Goal: Information Seeking & Learning: Learn about a topic

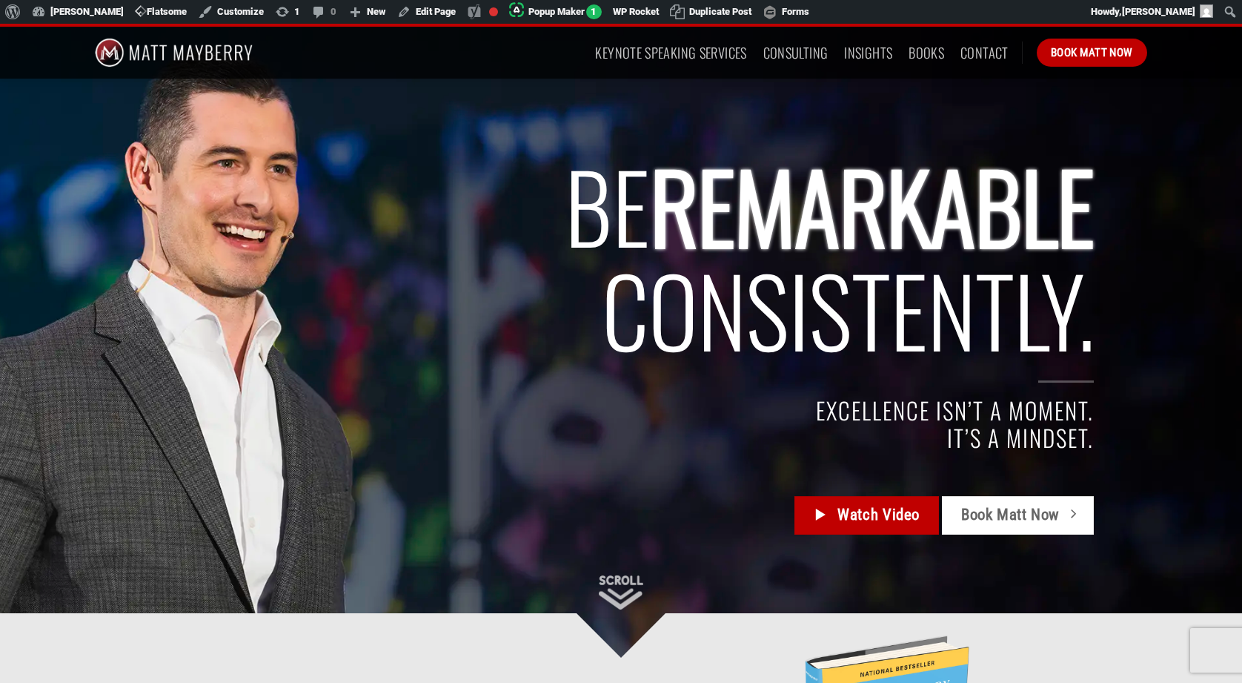
scroll to position [37, 0]
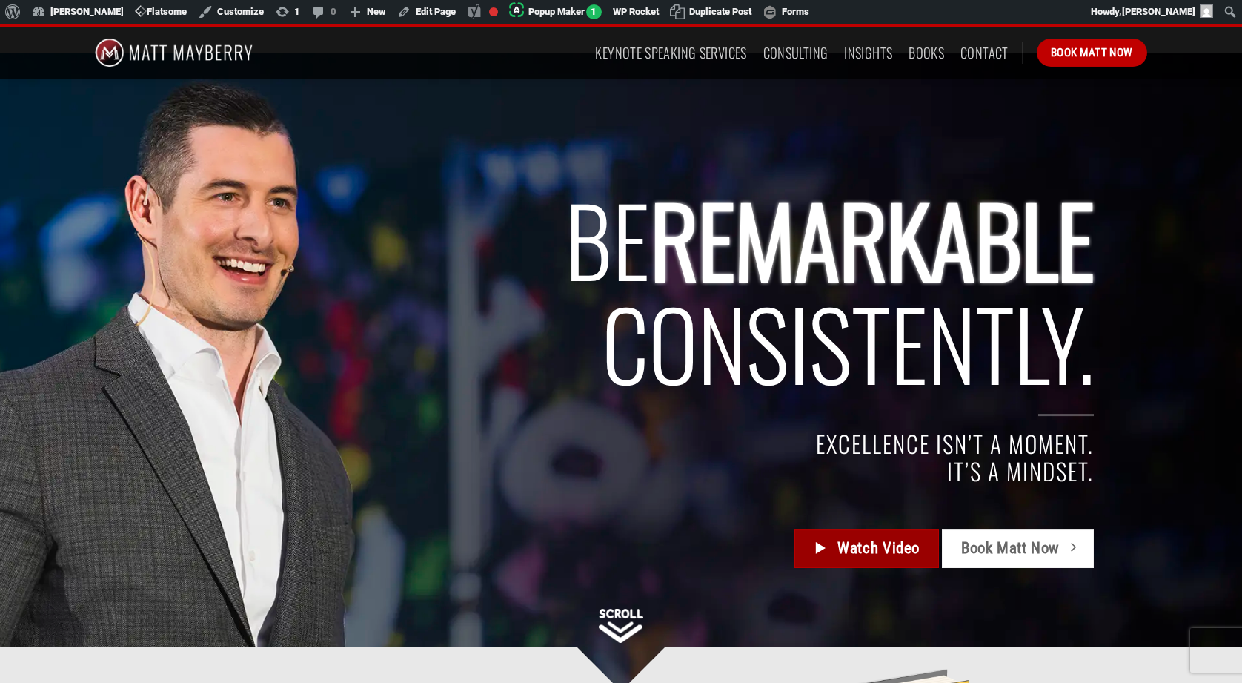
click at [855, 550] on span "Watch Video" at bounding box center [878, 548] width 82 height 24
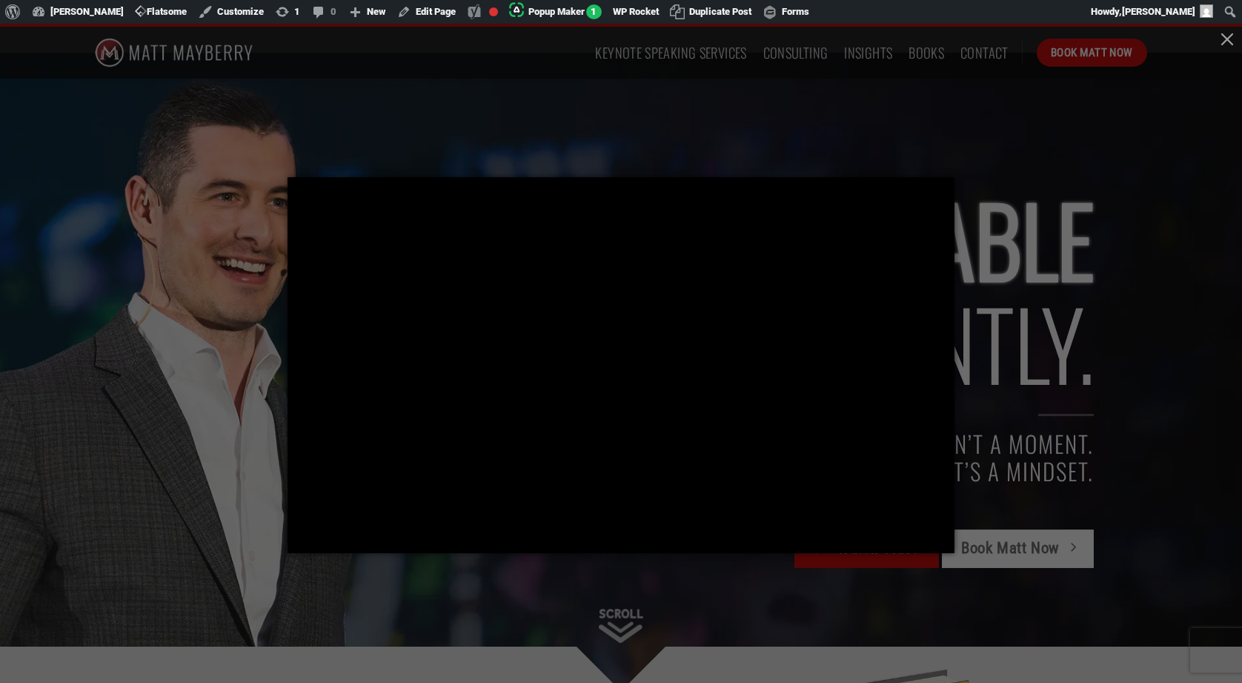
click at [195, 319] on div at bounding box center [621, 341] width 1242 height 683
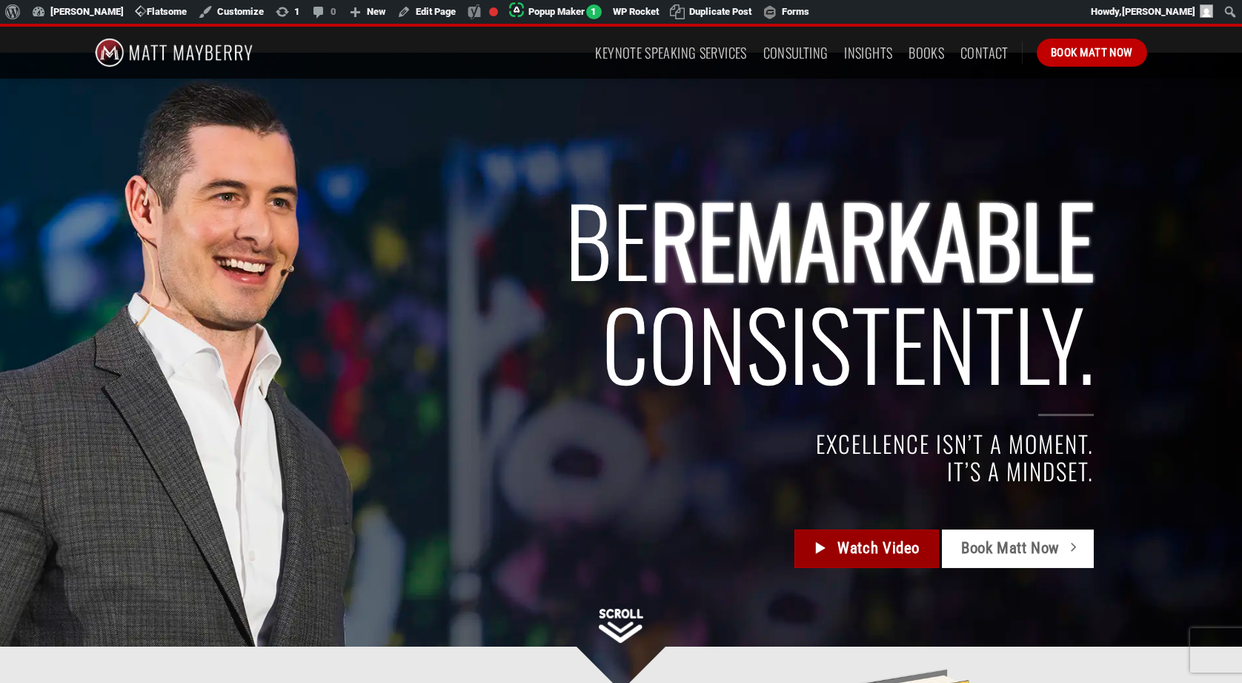
click at [871, 551] on span "Watch Video" at bounding box center [878, 548] width 82 height 24
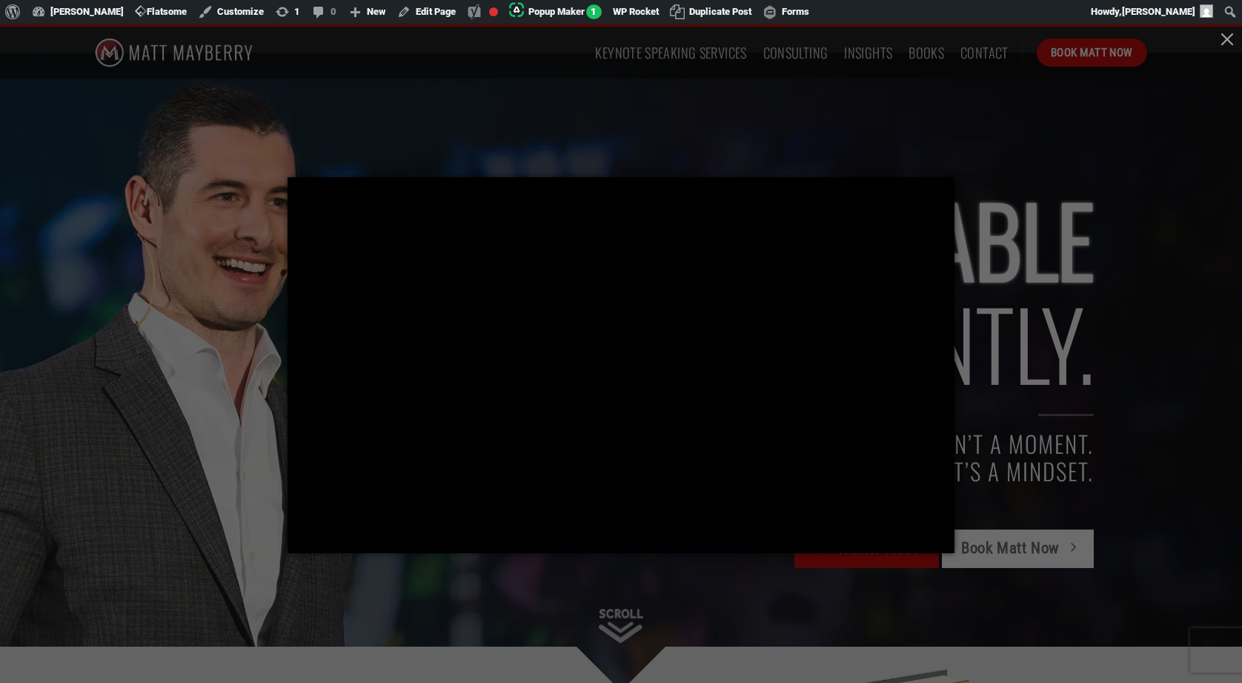
click at [228, 348] on div at bounding box center [621, 341] width 1242 height 683
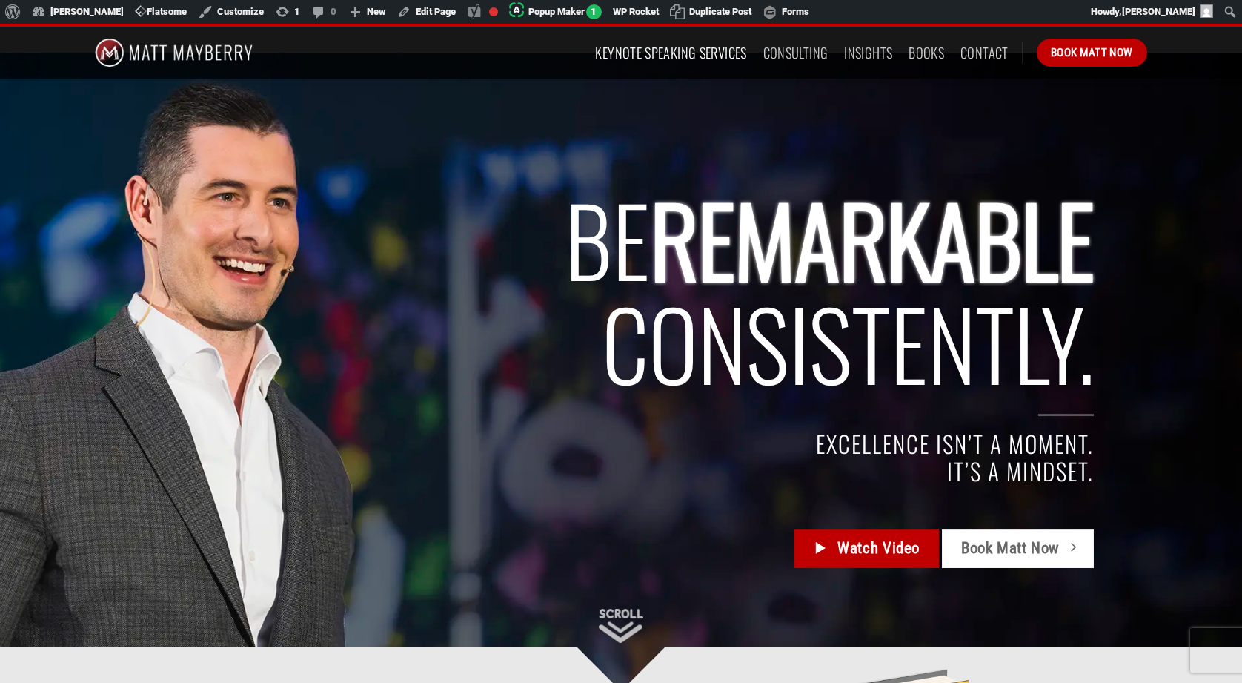
click at [651, 56] on link "Keynote Speaking Services" at bounding box center [670, 52] width 151 height 27
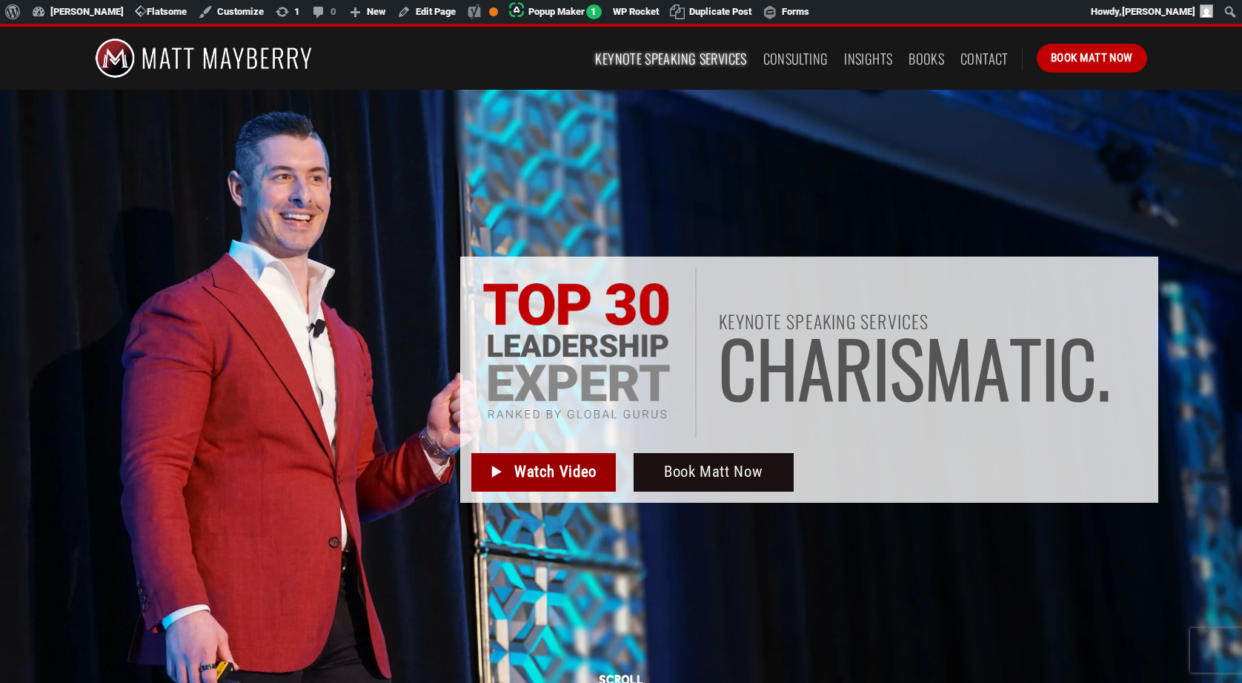
click at [533, 471] on span "Watch Video" at bounding box center [555, 471] width 82 height 24
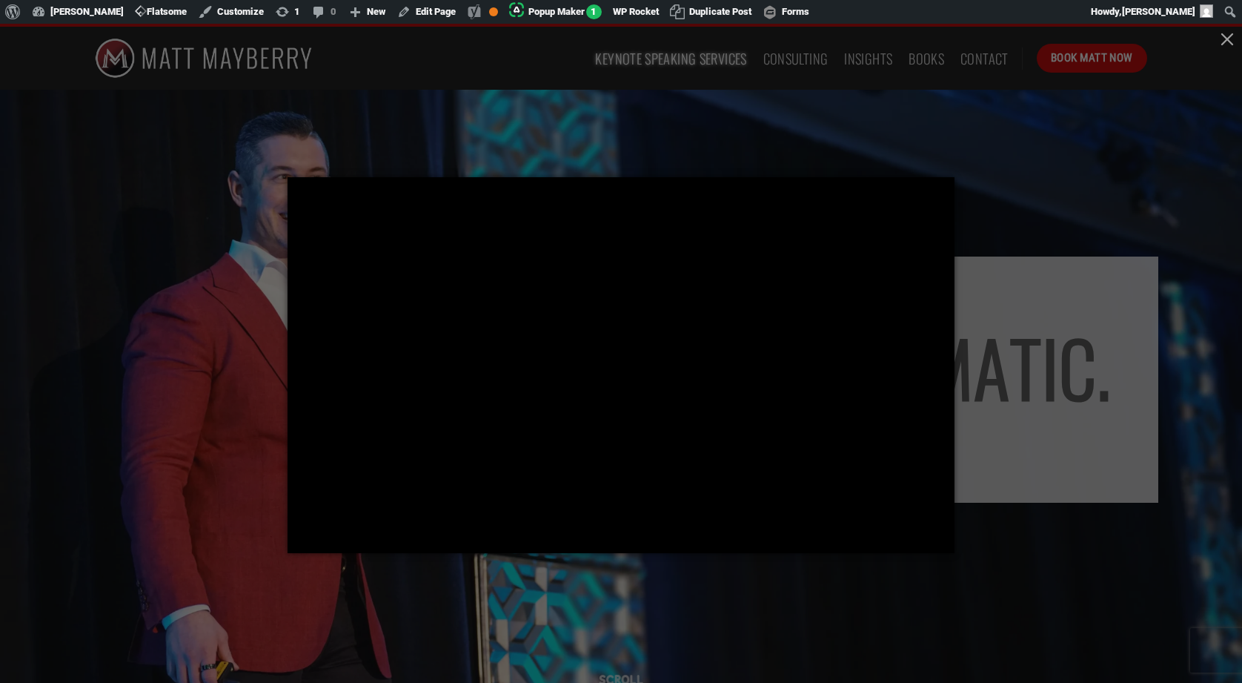
click at [243, 351] on div at bounding box center [621, 341] width 1242 height 683
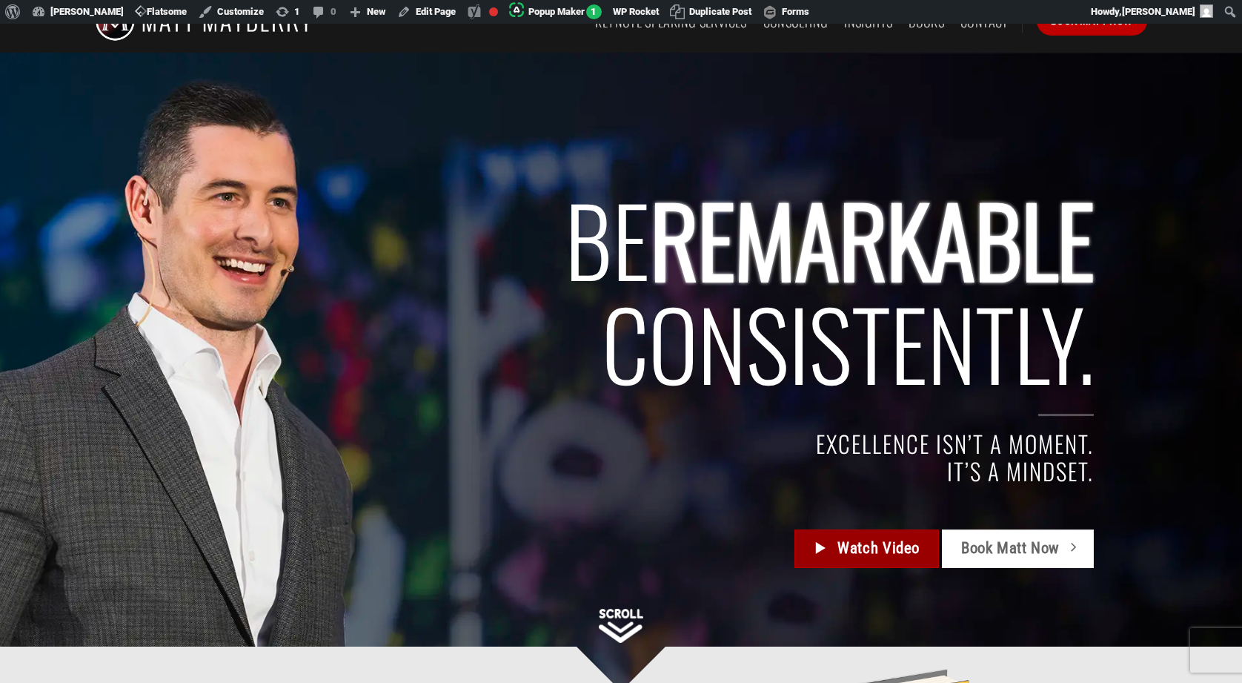
click at [843, 551] on span "Watch Video" at bounding box center [878, 548] width 82 height 24
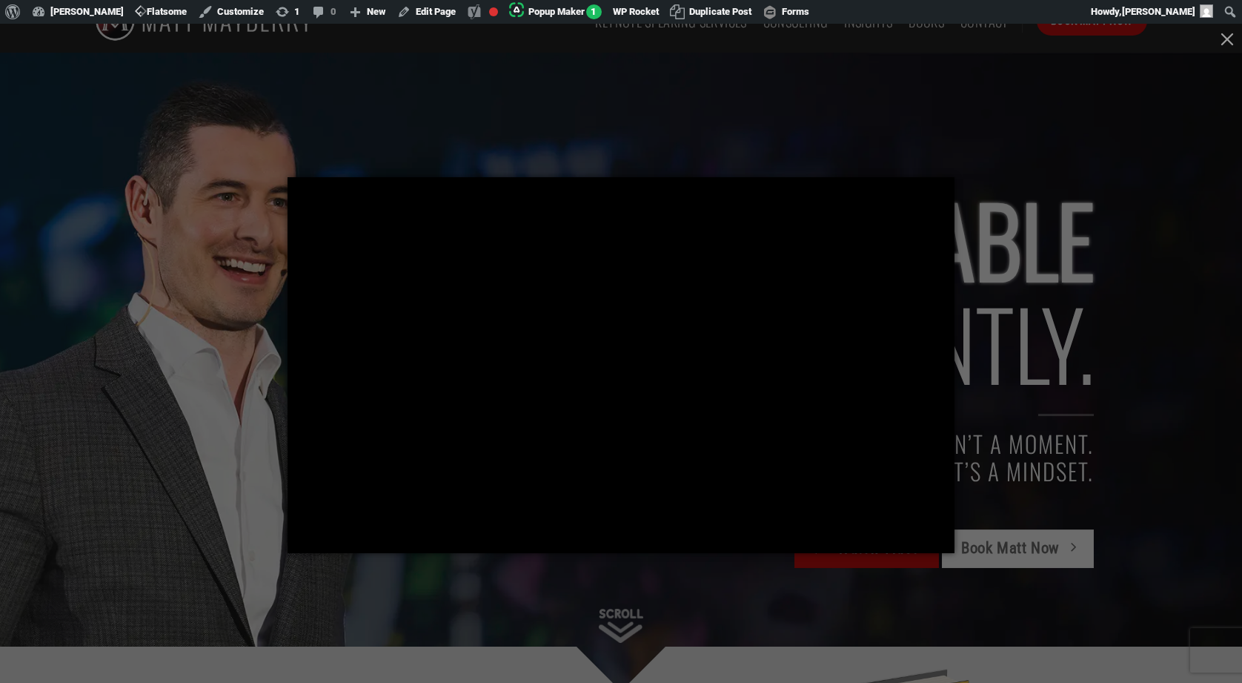
click at [861, 113] on div at bounding box center [621, 341] width 1242 height 683
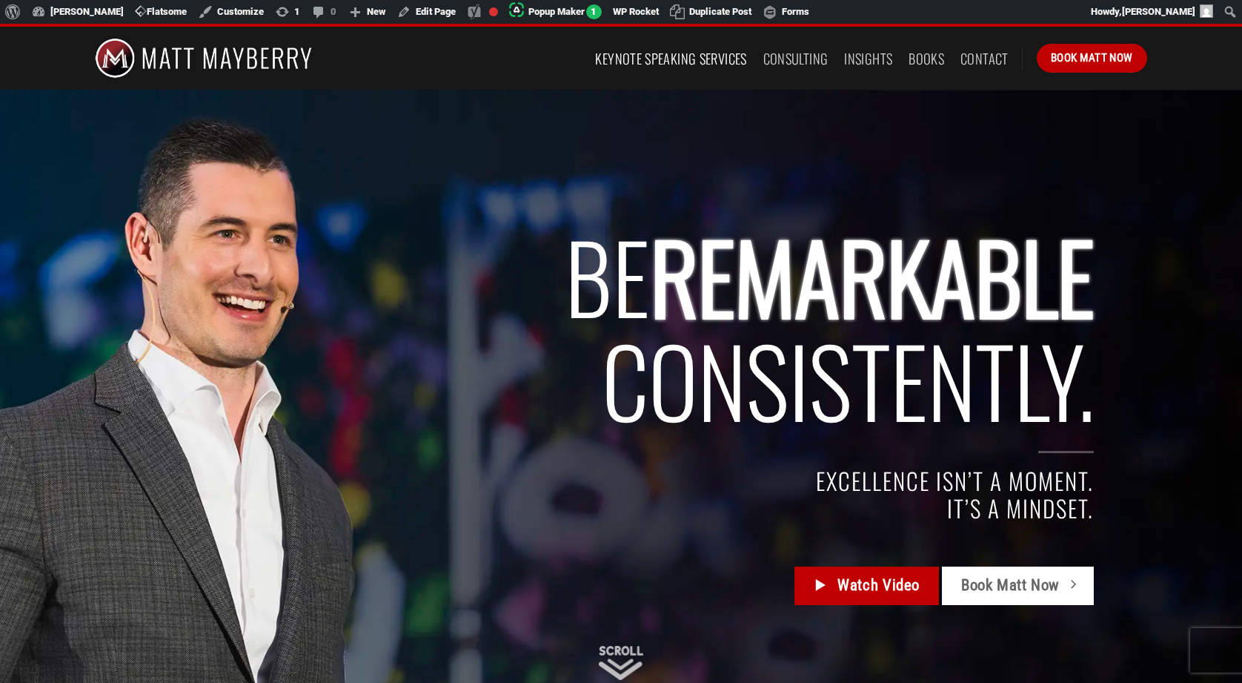
click at [667, 66] on link "Keynote Speaking Services" at bounding box center [670, 58] width 151 height 27
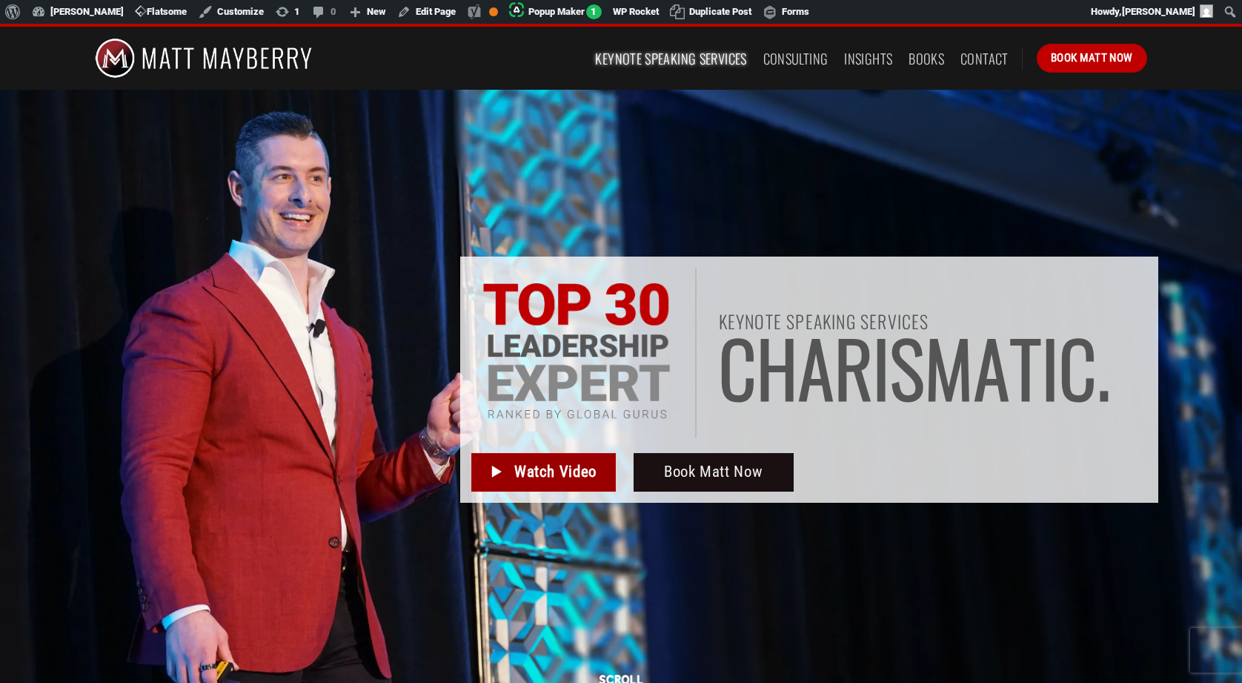
click at [543, 477] on span "Watch Video" at bounding box center [555, 471] width 82 height 24
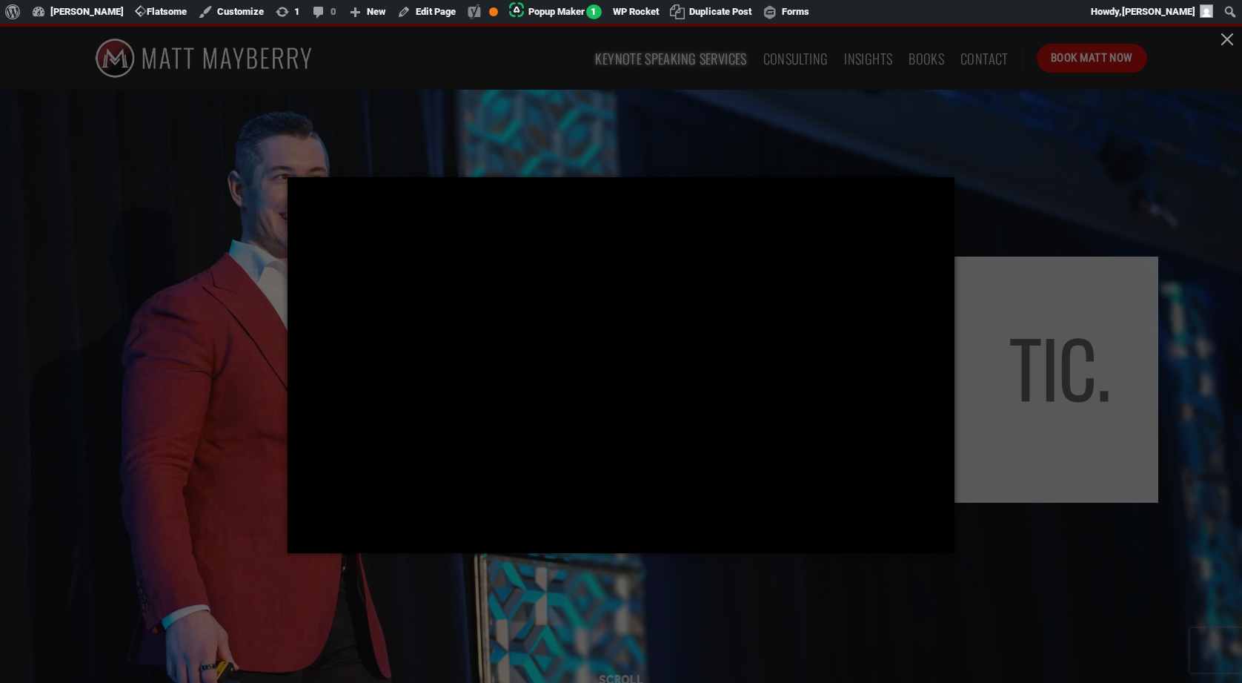
click at [513, 138] on div at bounding box center [621, 341] width 1242 height 683
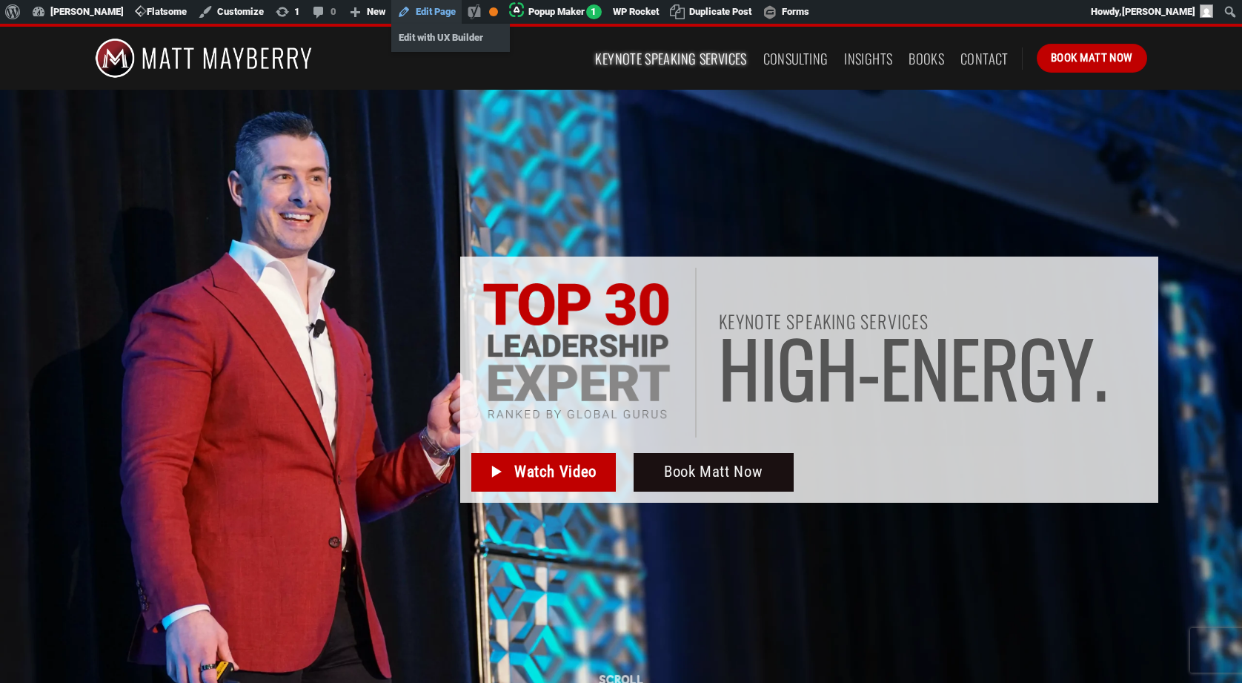
click at [434, 11] on link "Edit Page" at bounding box center [426, 12] width 70 height 24
click at [433, 42] on link "Edit with UX Builder" at bounding box center [450, 37] width 119 height 19
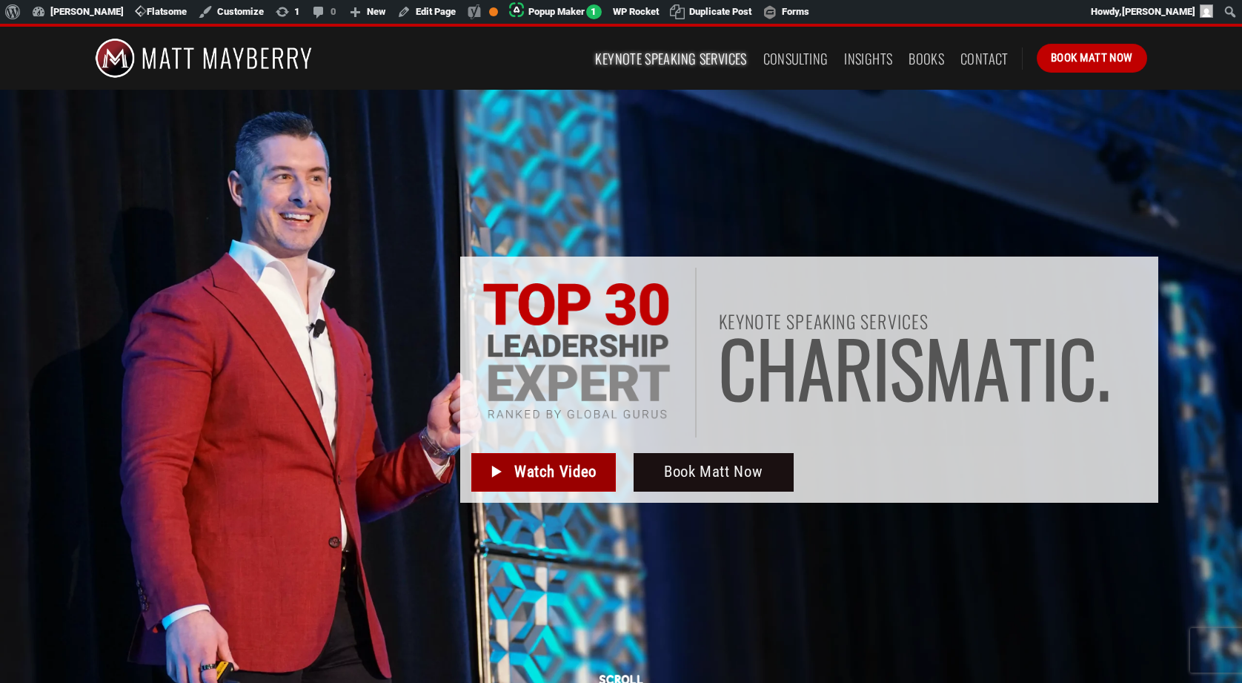
click at [533, 464] on span "Watch Video" at bounding box center [555, 471] width 82 height 24
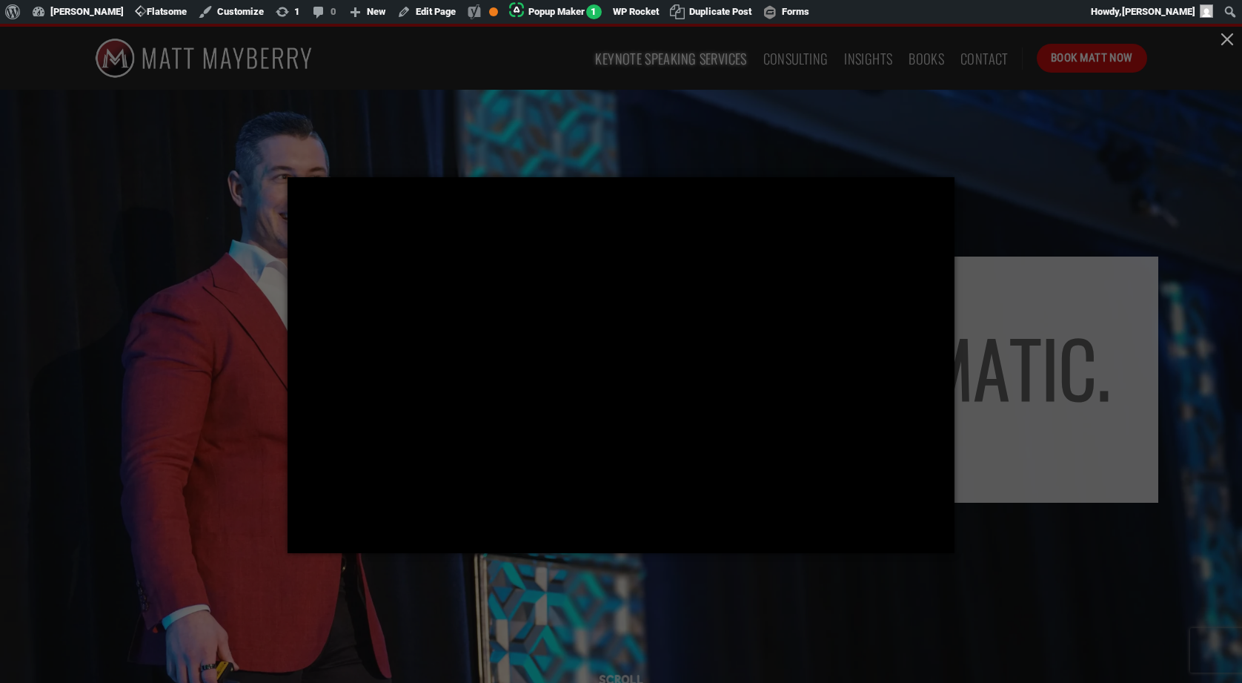
click at [258, 300] on div at bounding box center [621, 341] width 1242 height 683
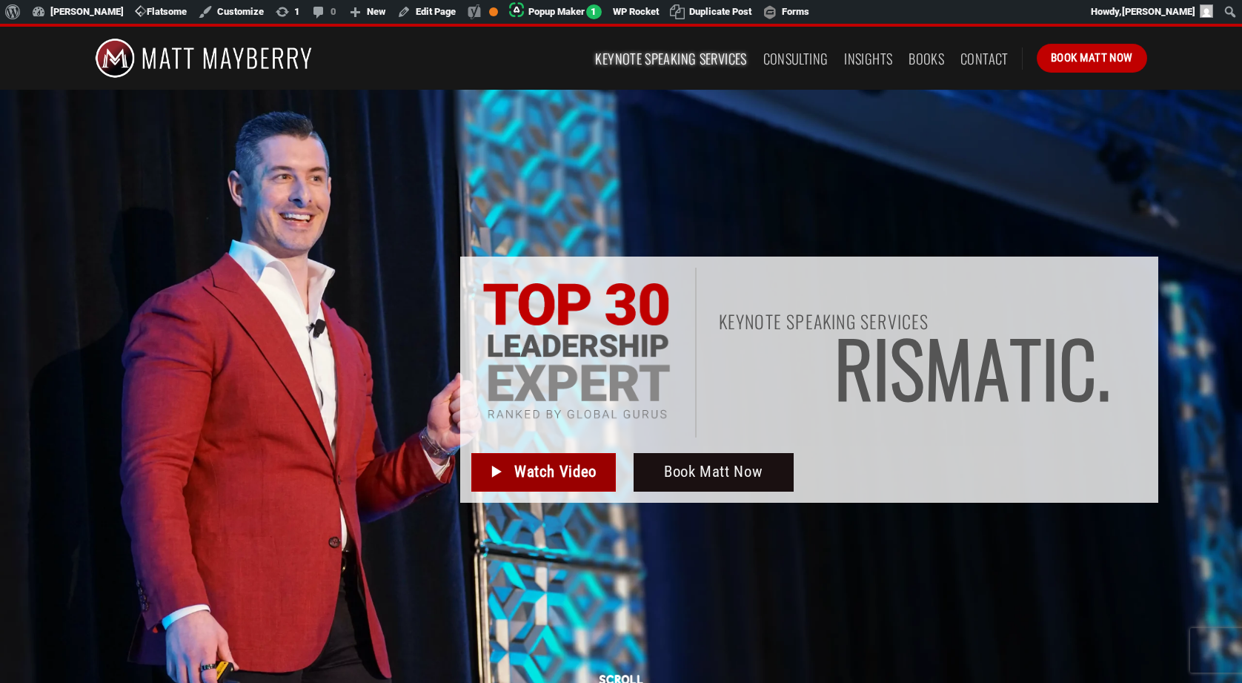
click at [529, 472] on span "Watch Video" at bounding box center [555, 471] width 82 height 24
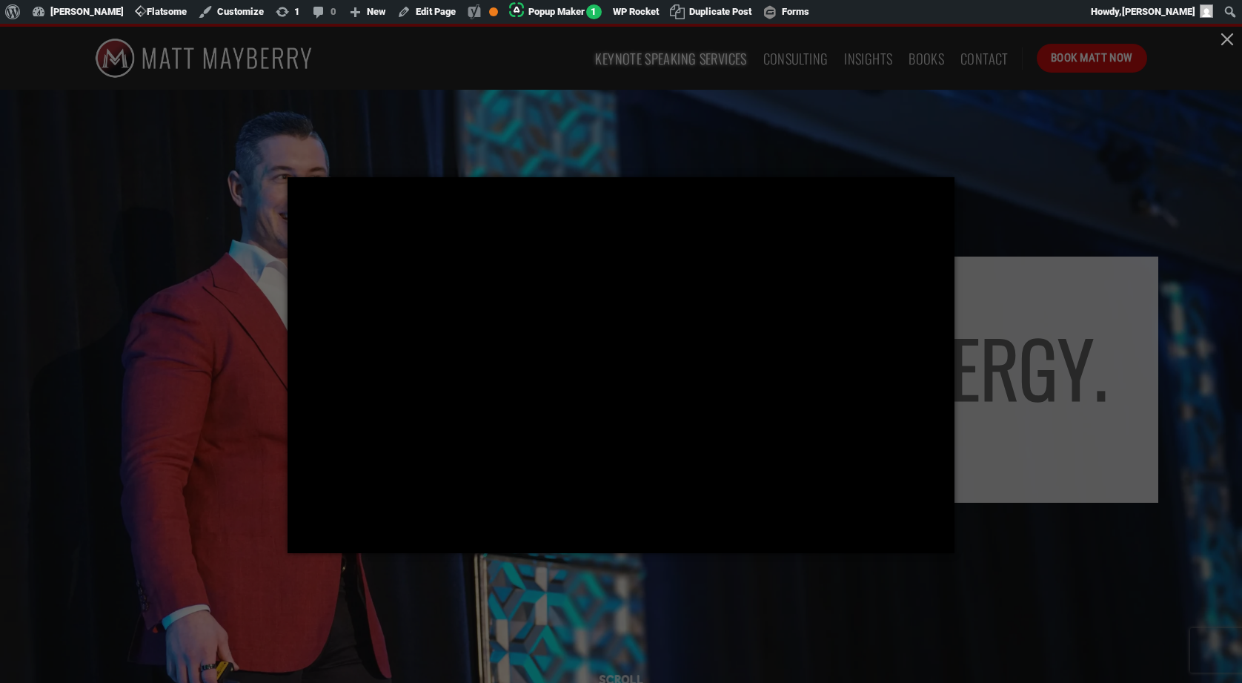
click at [273, 328] on div at bounding box center [621, 341] width 1242 height 683
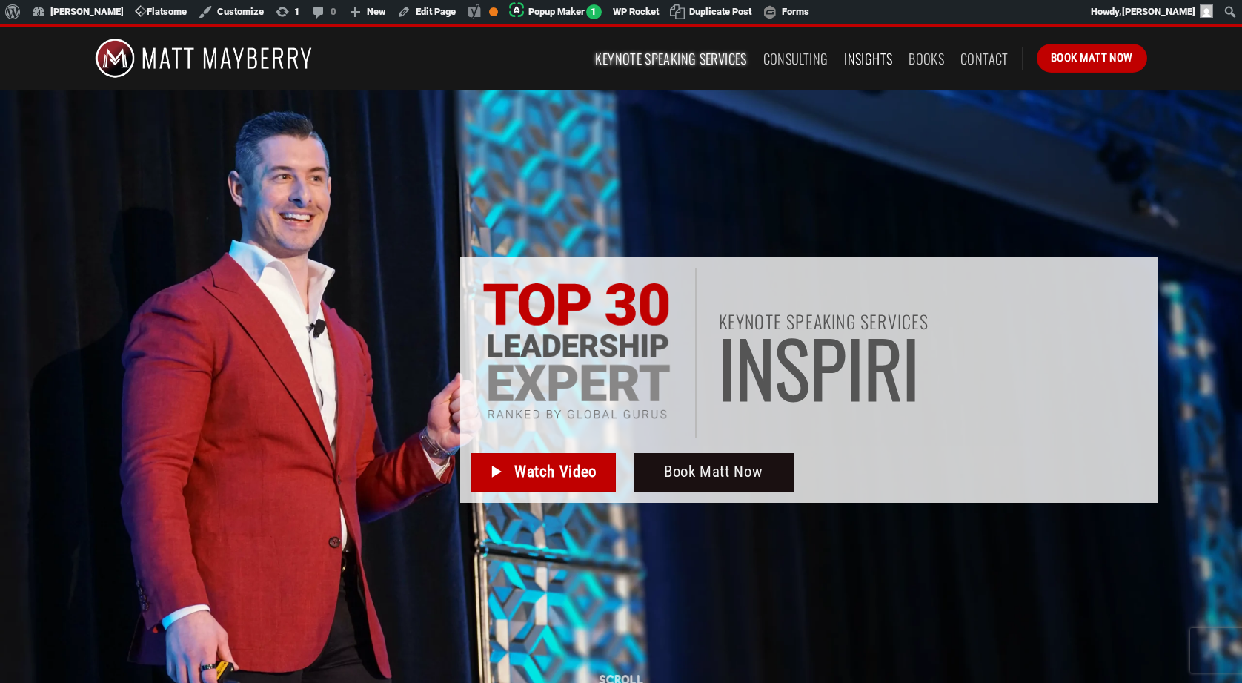
click at [874, 60] on link "Insights" at bounding box center [868, 58] width 48 height 27
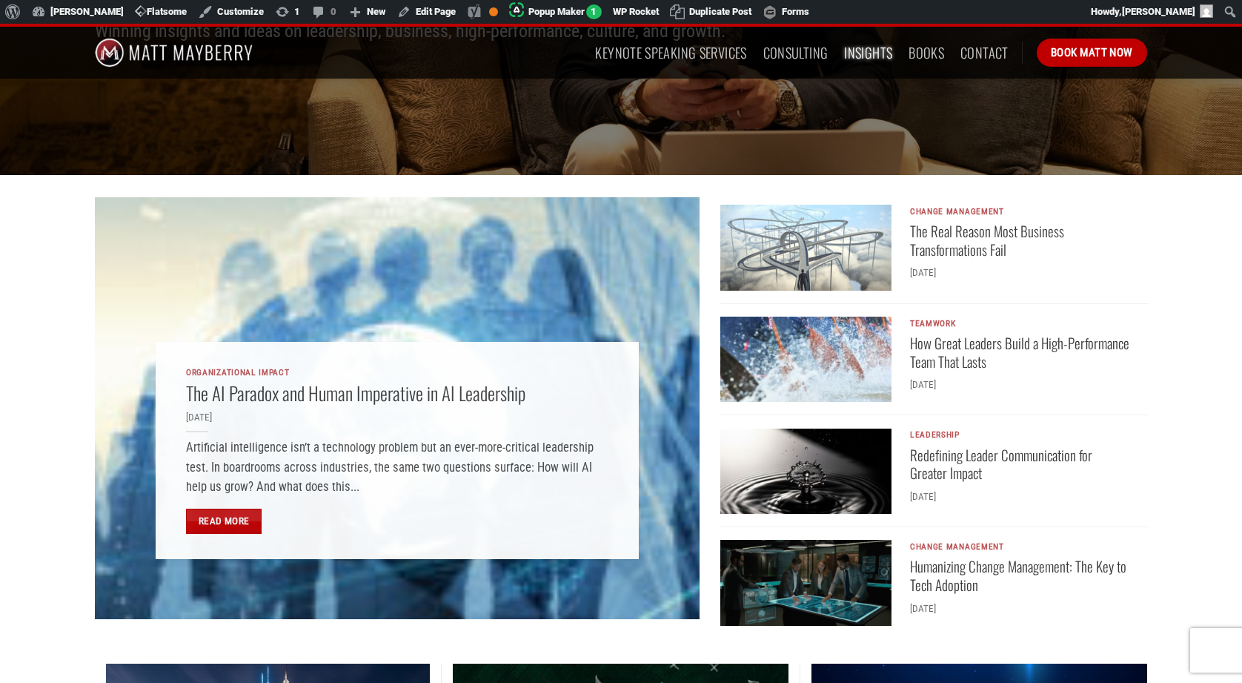
scroll to position [289, 0]
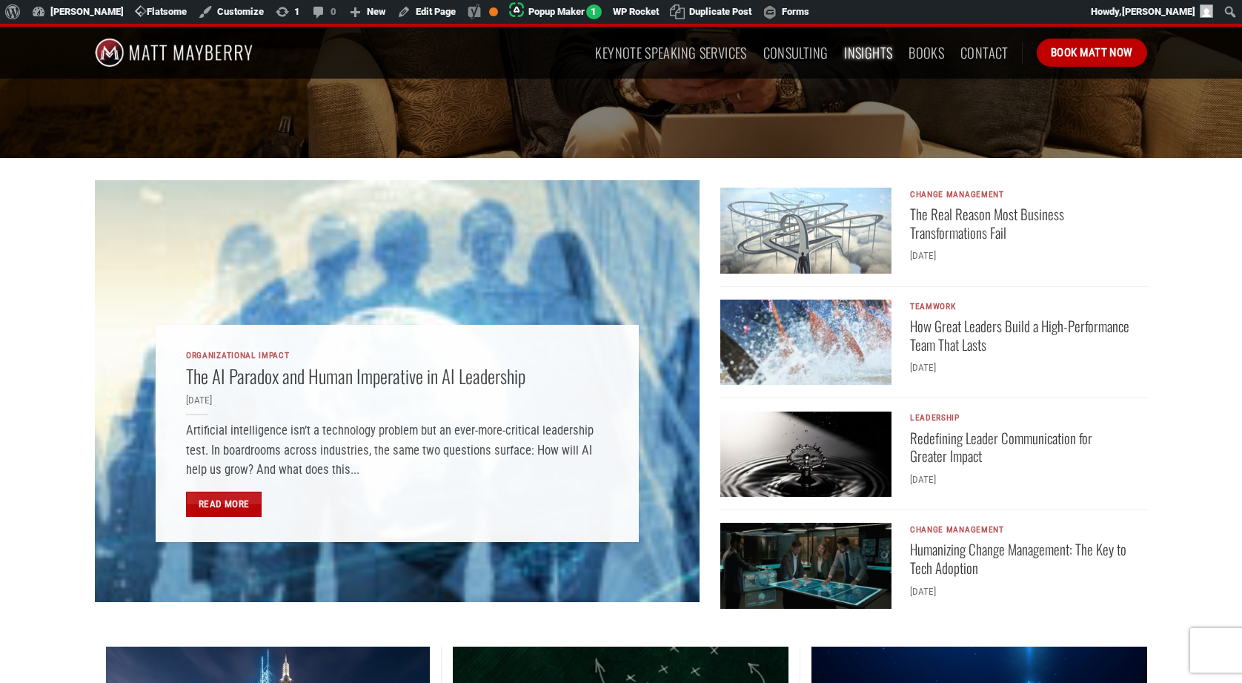
click at [766, 221] on img "The Real Reason Most Business Transformations Fail" at bounding box center [805, 230] width 171 height 86
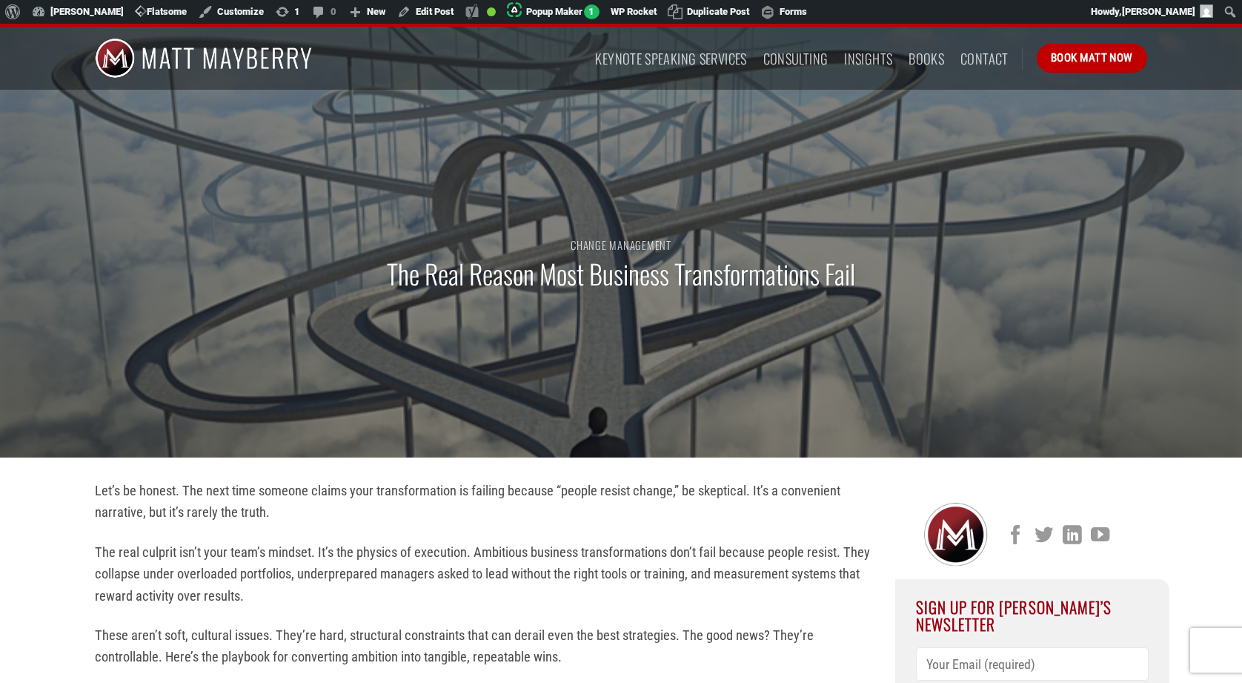
click at [399, 515] on p "Let’s be honest. The next time someone claims your transformation is failing be…" at bounding box center [484, 501] width 778 height 44
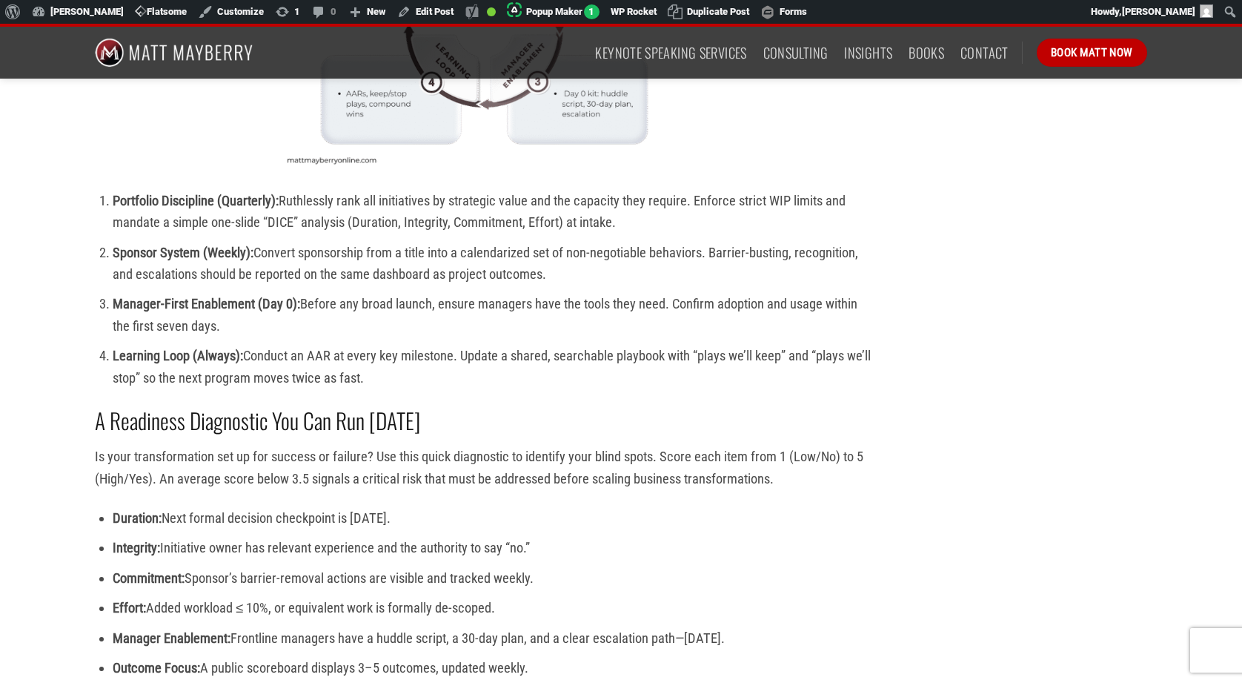
scroll to position [3124, 0]
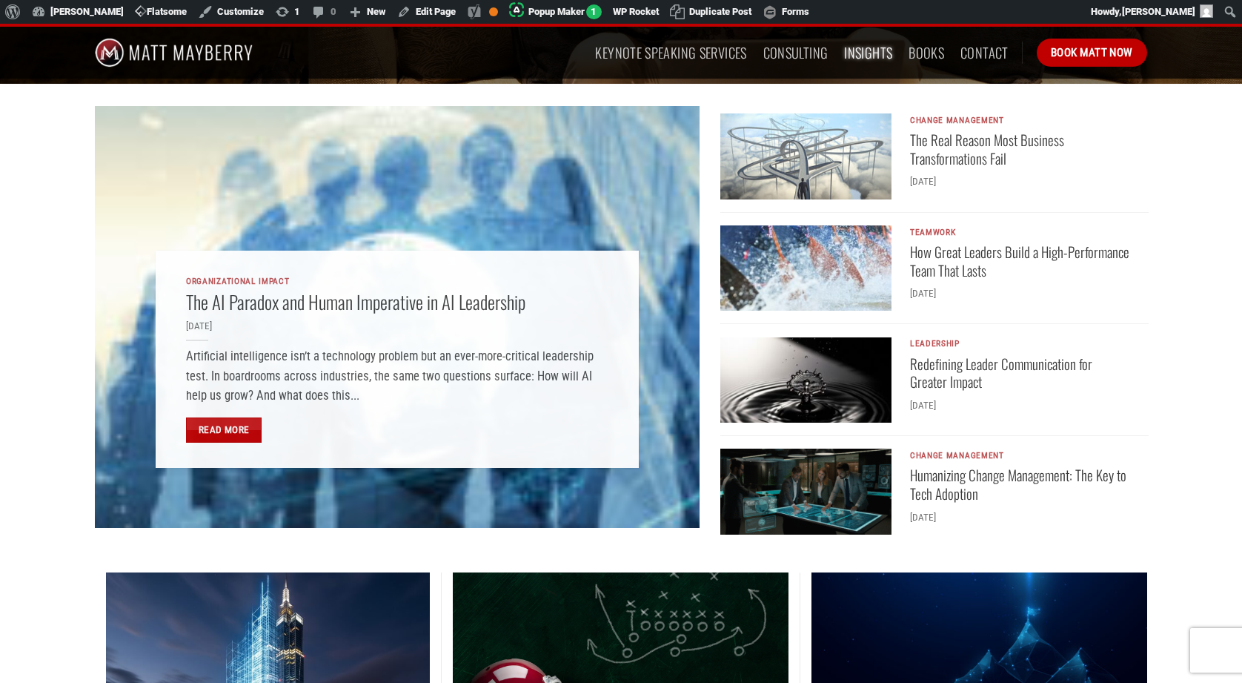
scroll to position [364, 0]
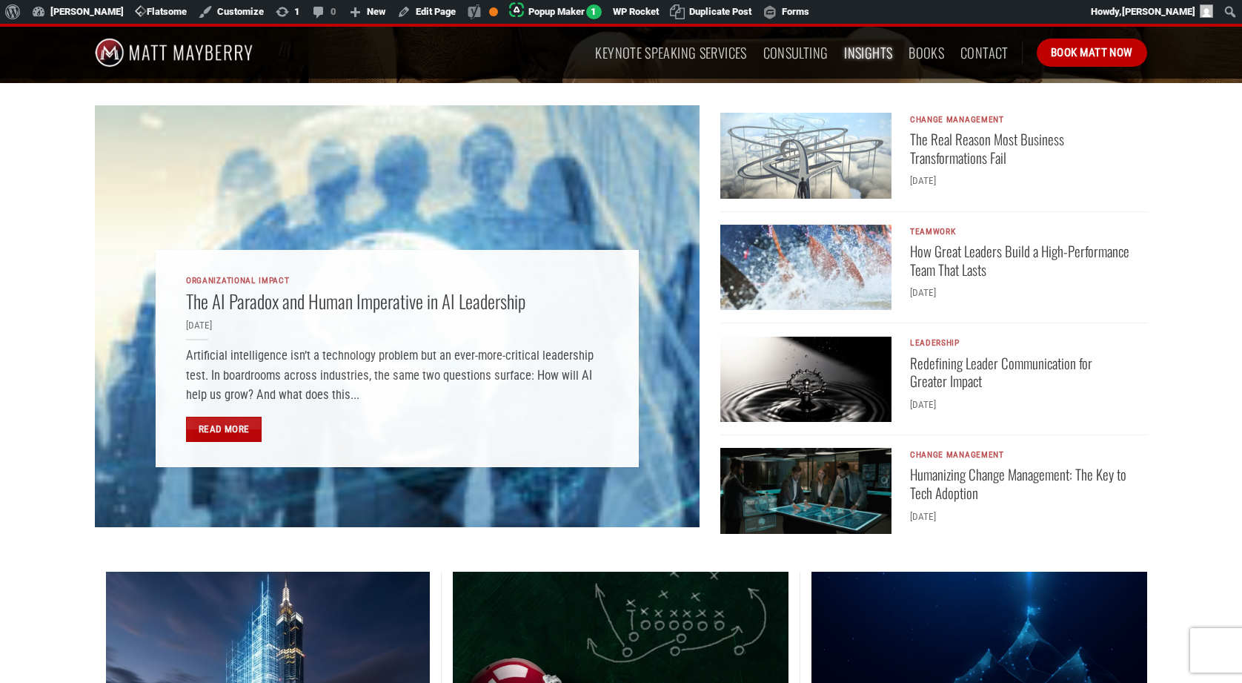
click at [780, 484] on img "Humanizing Change Management: The Key to Tech Adoption" at bounding box center [805, 491] width 171 height 86
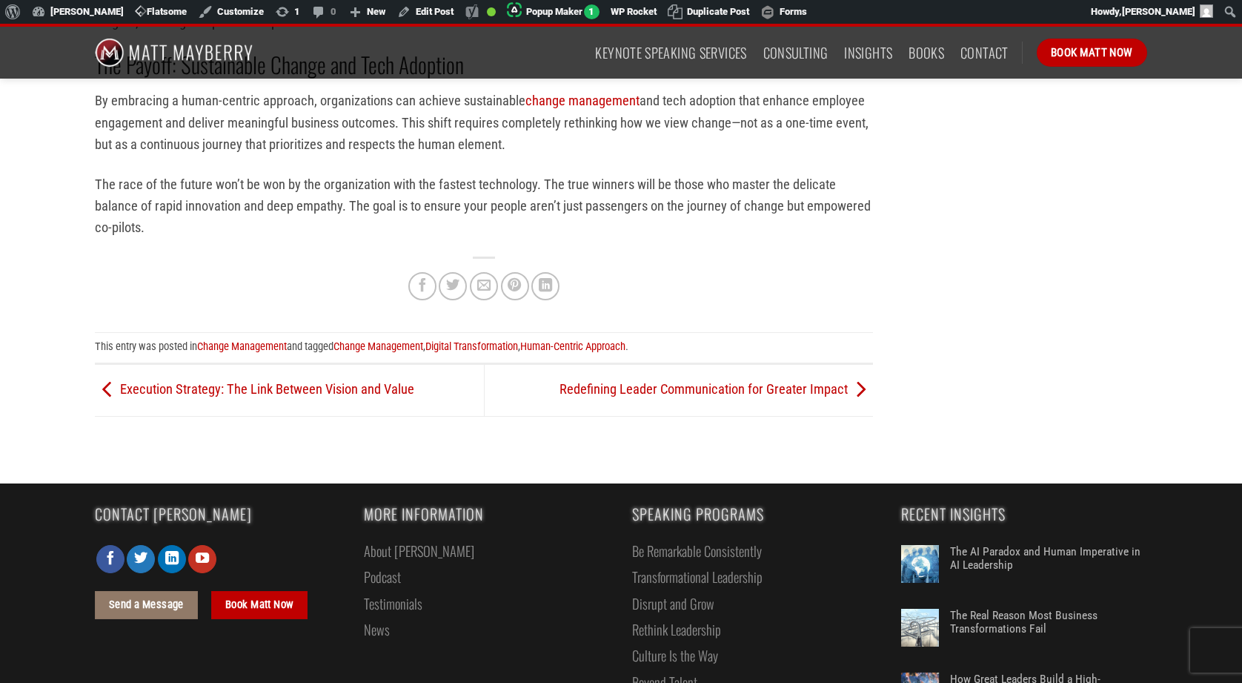
scroll to position [2294, 0]
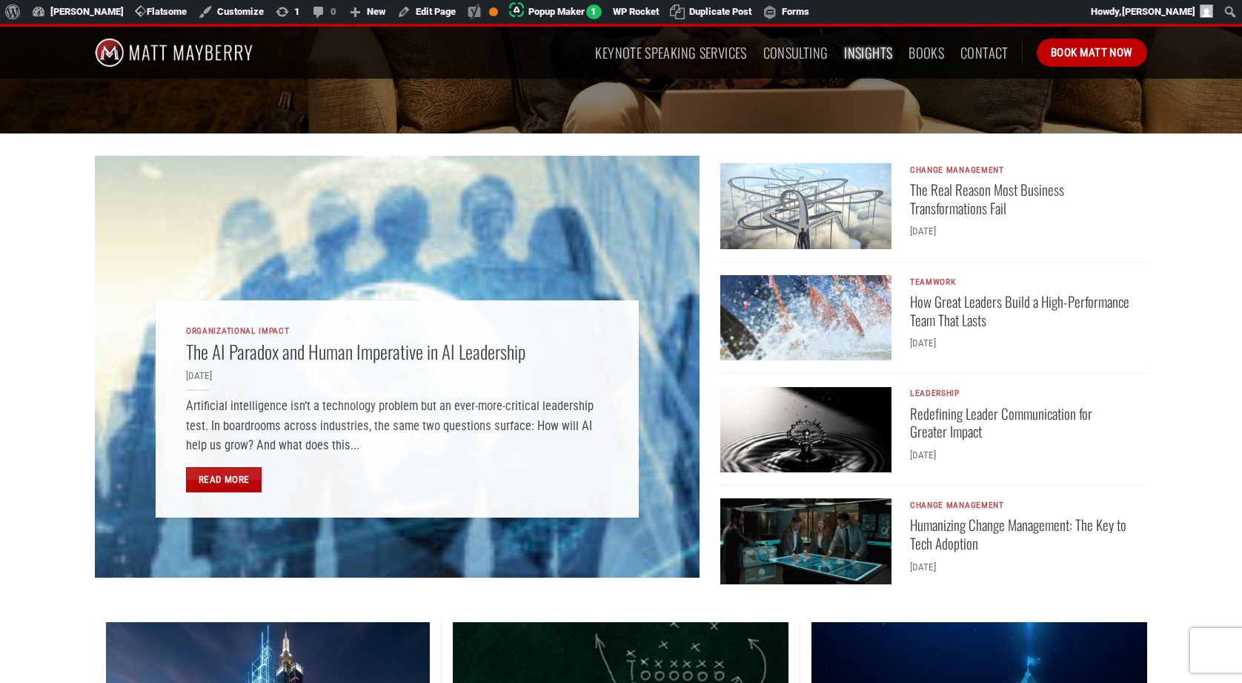
scroll to position [308, 0]
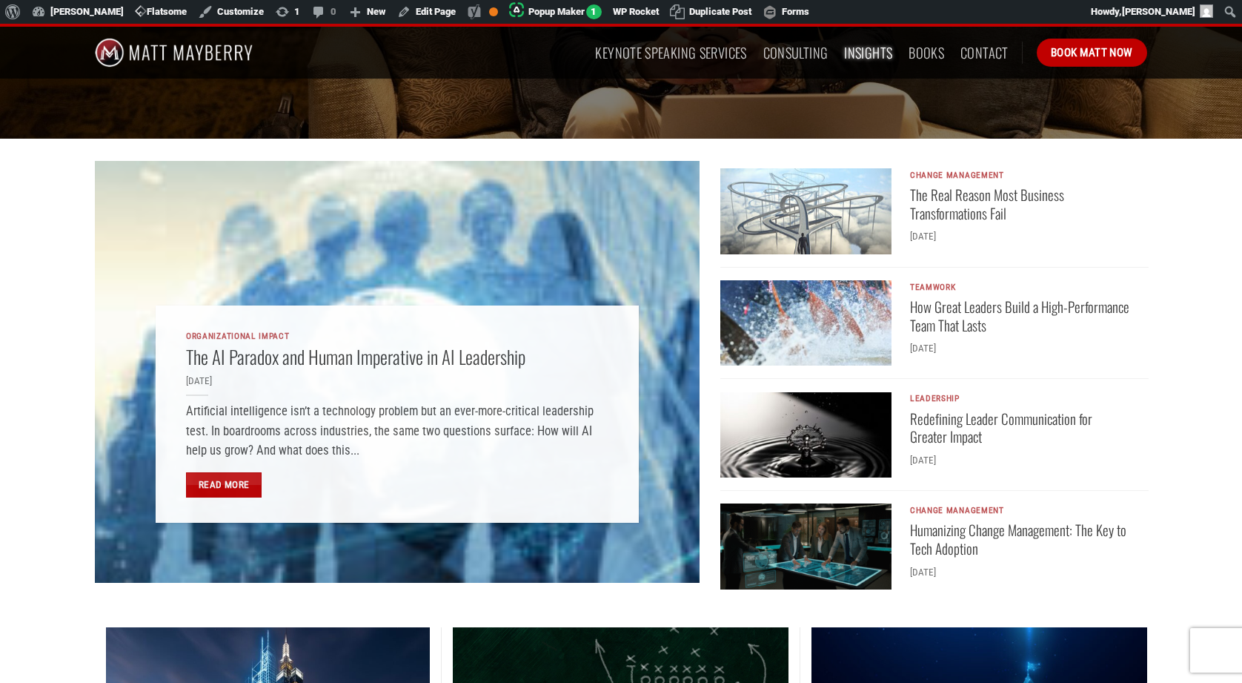
click at [786, 203] on img "The Real Reason Most Business Transformations Fail" at bounding box center [805, 211] width 171 height 86
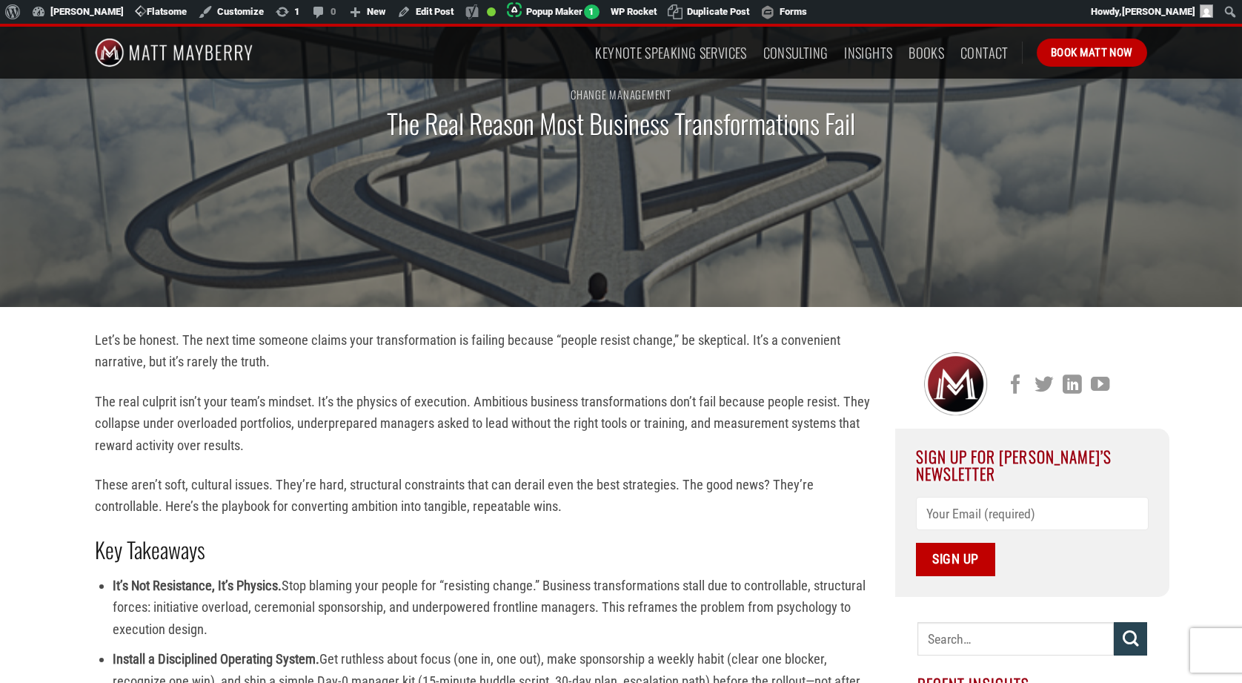
scroll to position [158, 0]
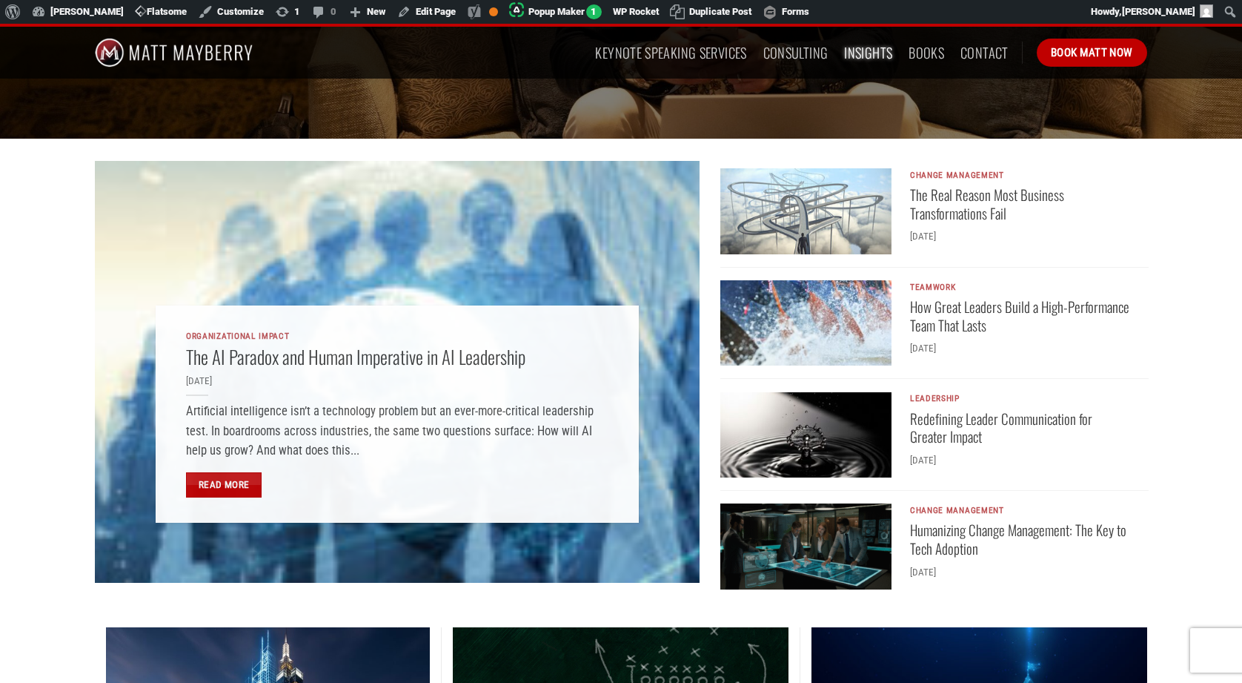
click at [797, 213] on img "The Real Reason Most Business Transformations Fail" at bounding box center [805, 211] width 171 height 86
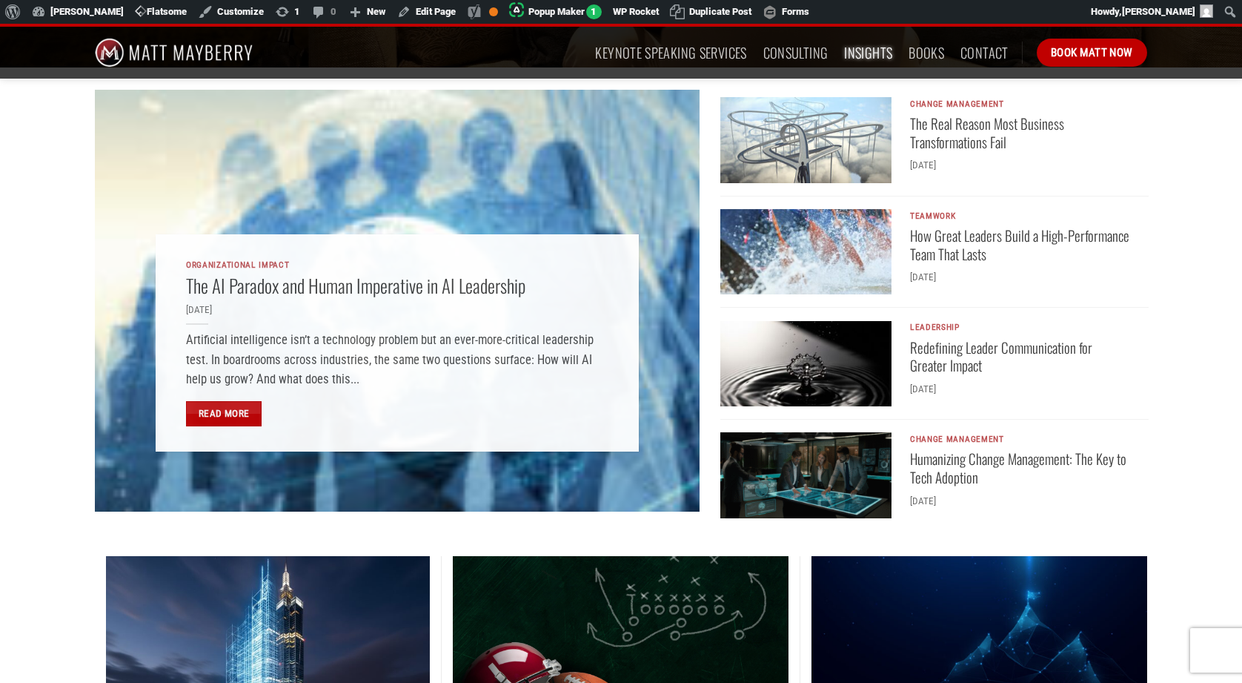
scroll to position [387, 0]
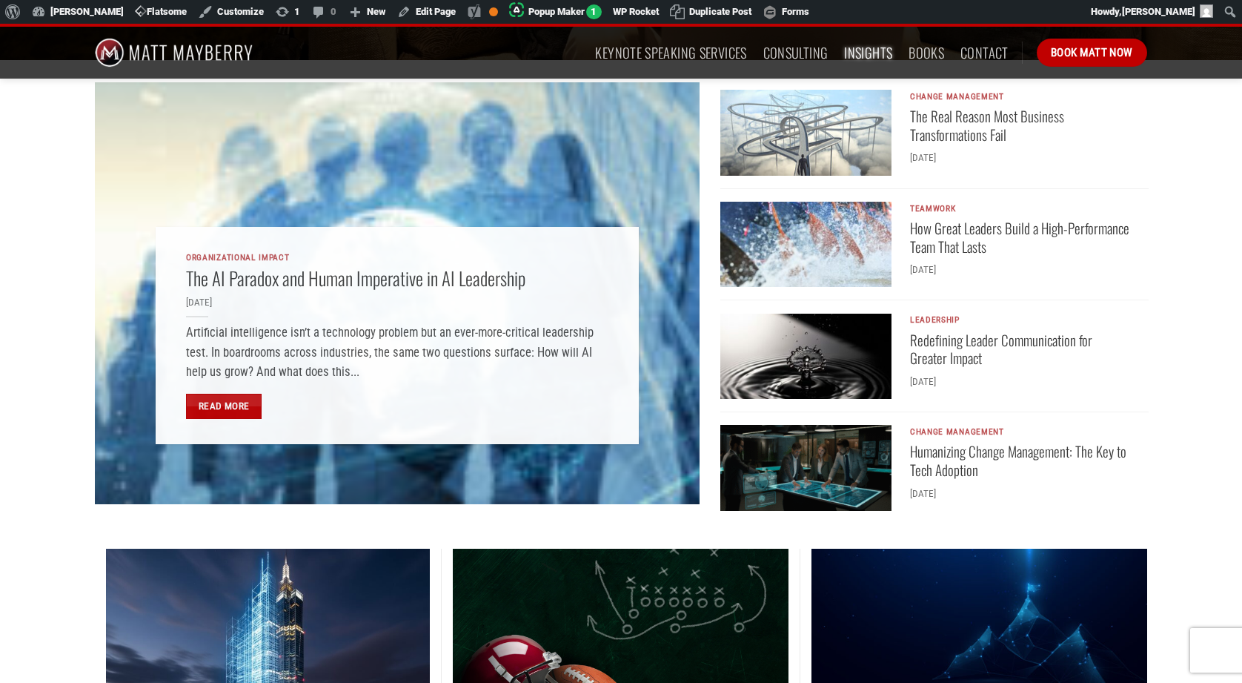
click at [804, 471] on img "Humanizing Change Management: The Key to Tech Adoption" at bounding box center [805, 468] width 171 height 86
